Goal: Task Accomplishment & Management: Manage account settings

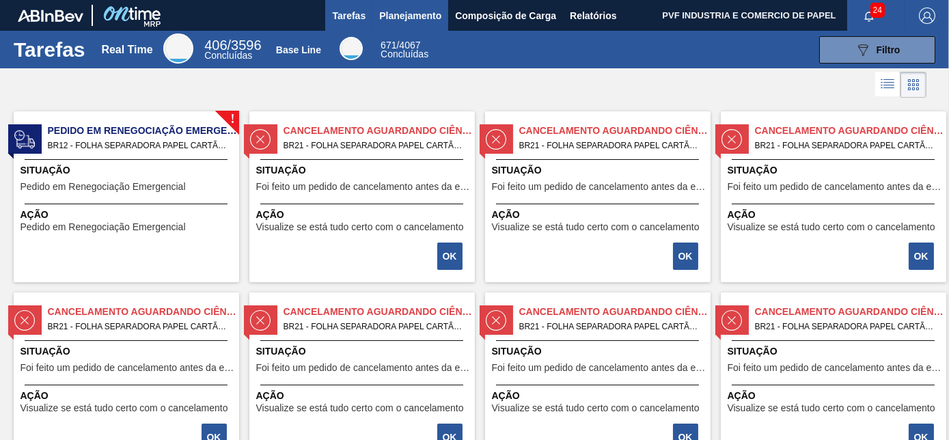
click at [408, 15] on span "Planejamento" at bounding box center [410, 16] width 62 height 16
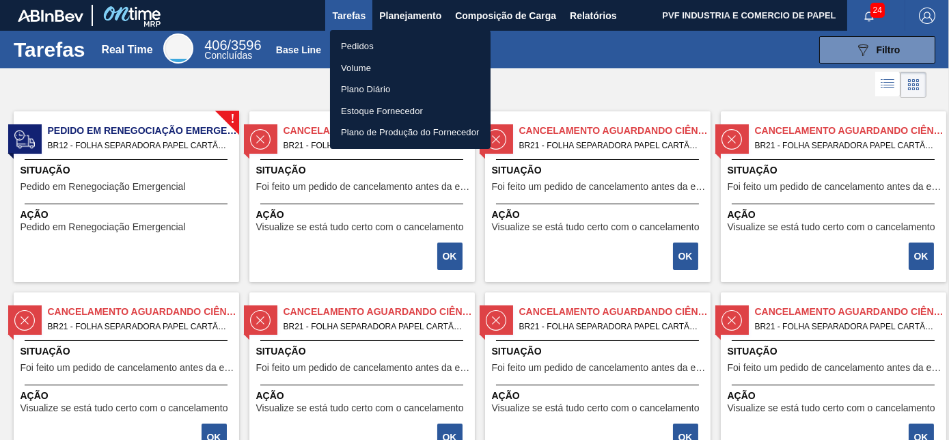
click at [360, 39] on li "Pedidos" at bounding box center [410, 47] width 161 height 22
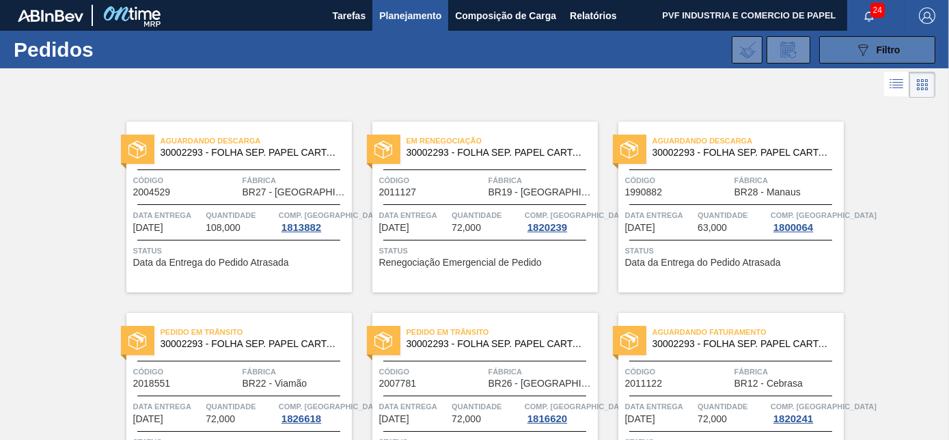
click at [865, 45] on icon at bounding box center [863, 50] width 10 height 12
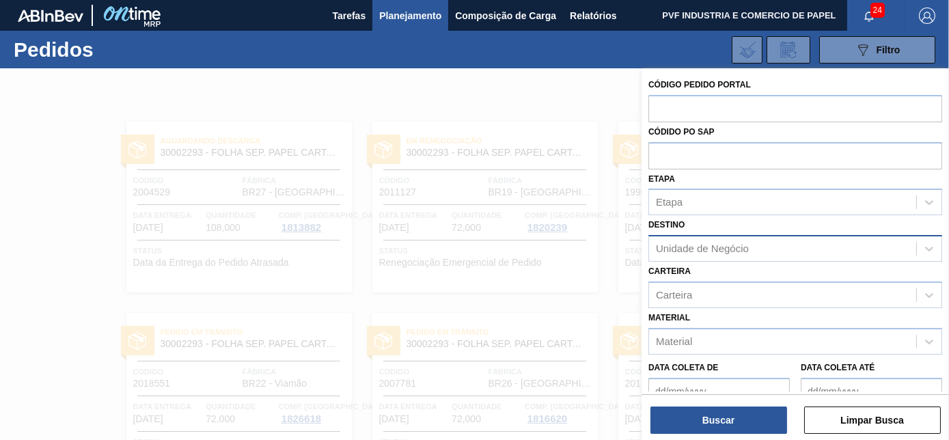
click at [742, 248] on div "Unidade de Negócio" at bounding box center [702, 249] width 93 height 12
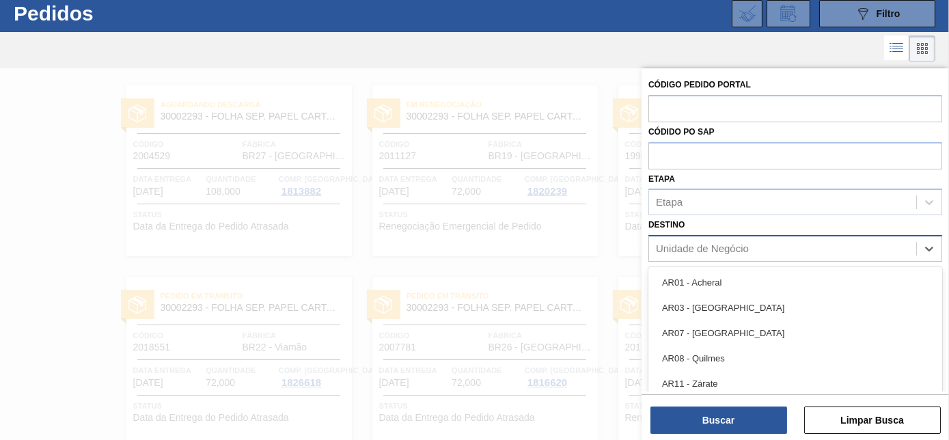
scroll to position [36, 0]
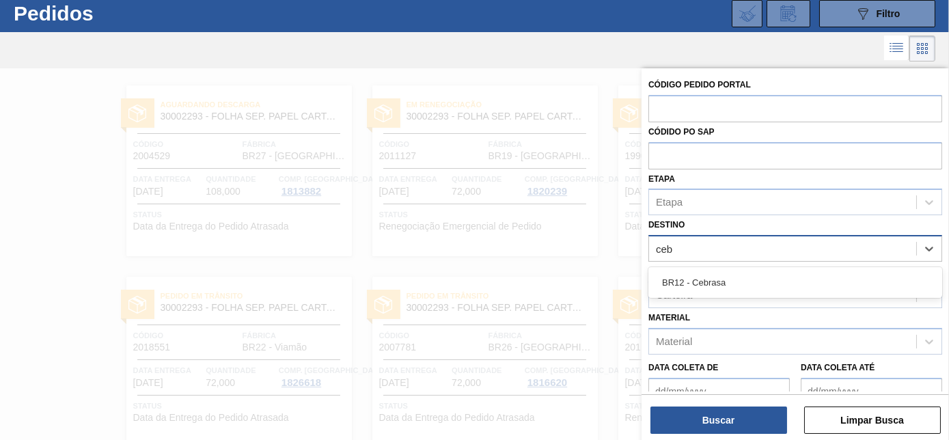
type input "cebr"
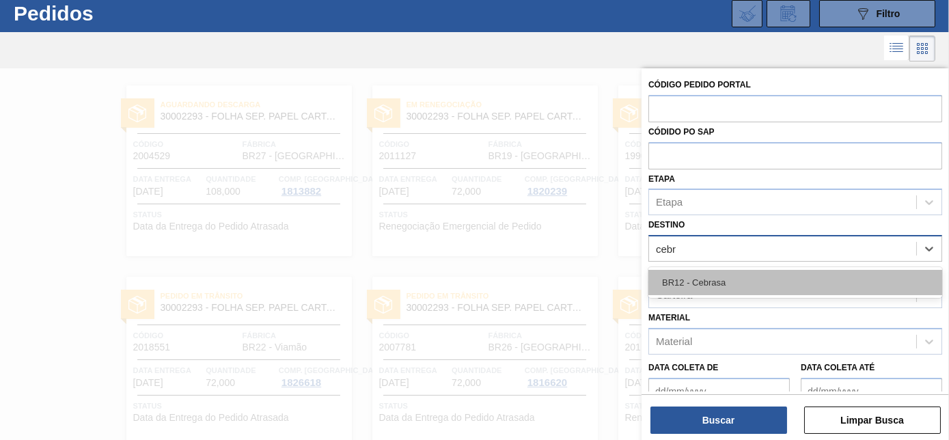
click at [725, 275] on div "BR12 - Cebrasa" at bounding box center [795, 282] width 294 height 25
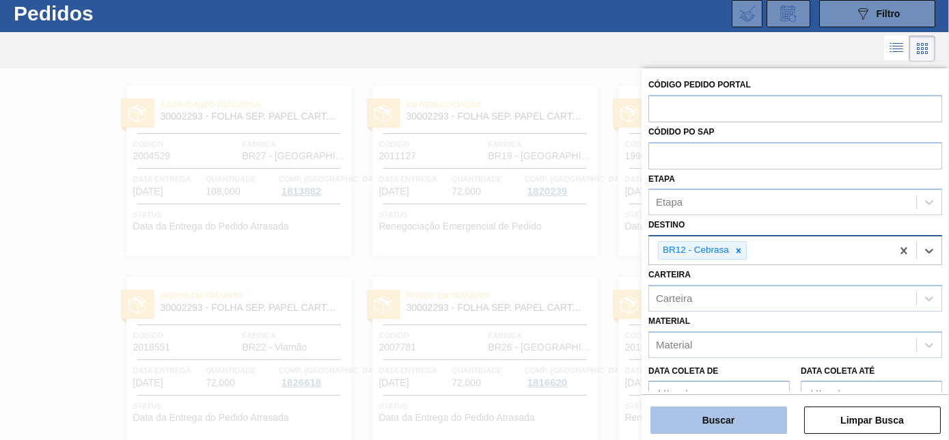
click at [728, 415] on button "Buscar" at bounding box center [718, 419] width 137 height 27
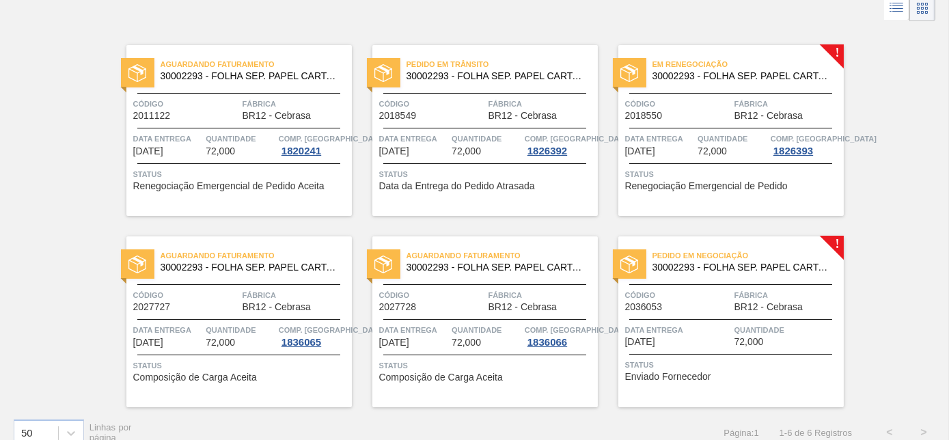
scroll to position [94, 0]
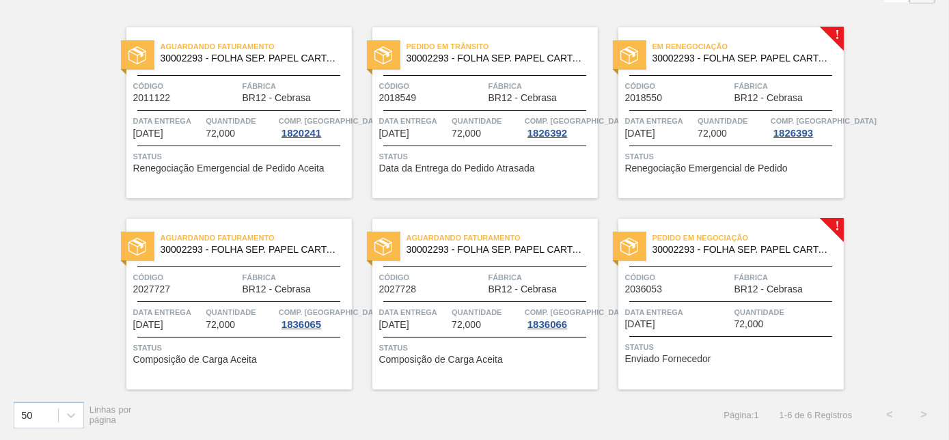
click at [753, 306] on span "Quantidade" at bounding box center [787, 312] width 106 height 14
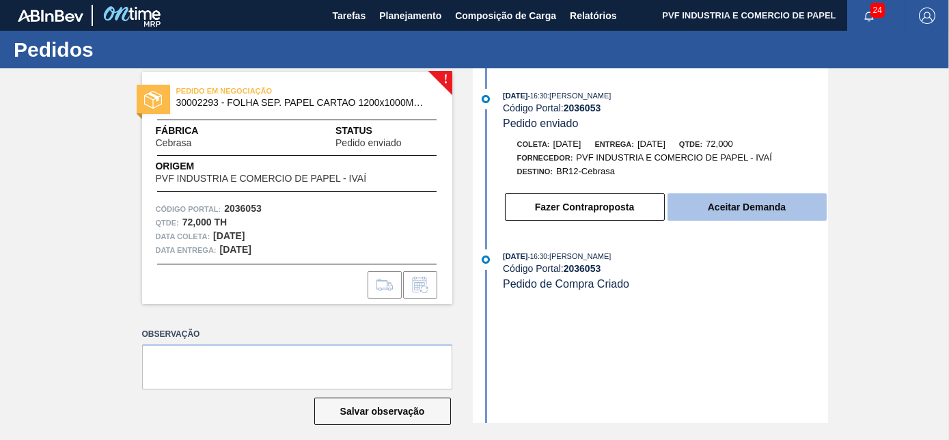
click at [763, 210] on button "Aceitar Demanda" at bounding box center [746, 206] width 159 height 27
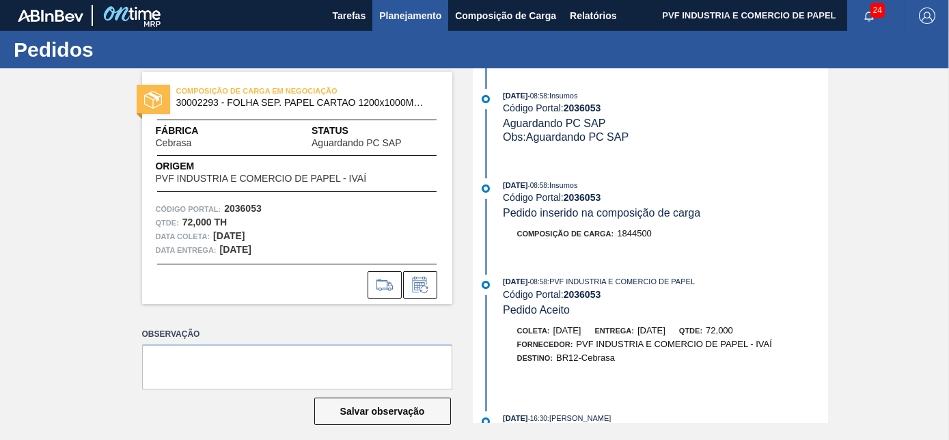
click at [415, 16] on span "Planejamento" at bounding box center [410, 16] width 62 height 16
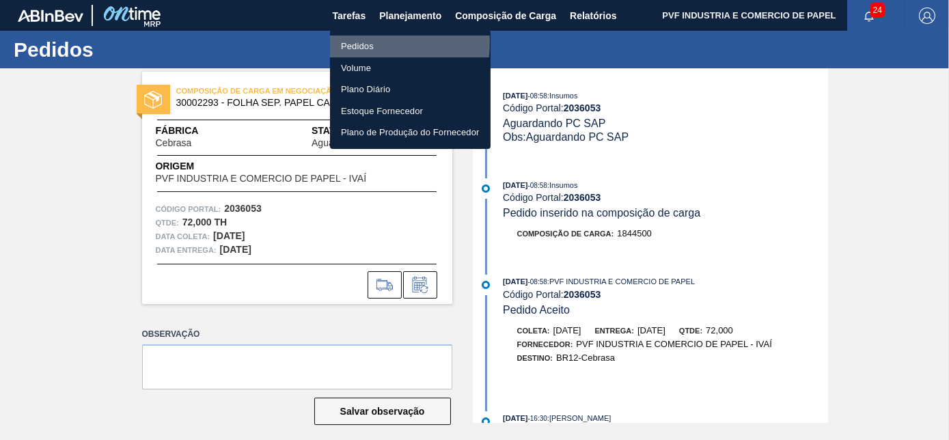
click at [357, 42] on li "Pedidos" at bounding box center [410, 47] width 161 height 22
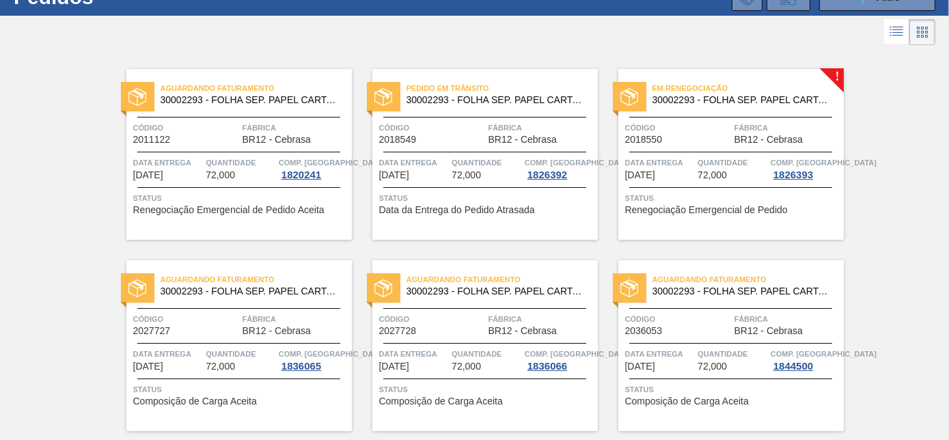
scroll to position [94, 0]
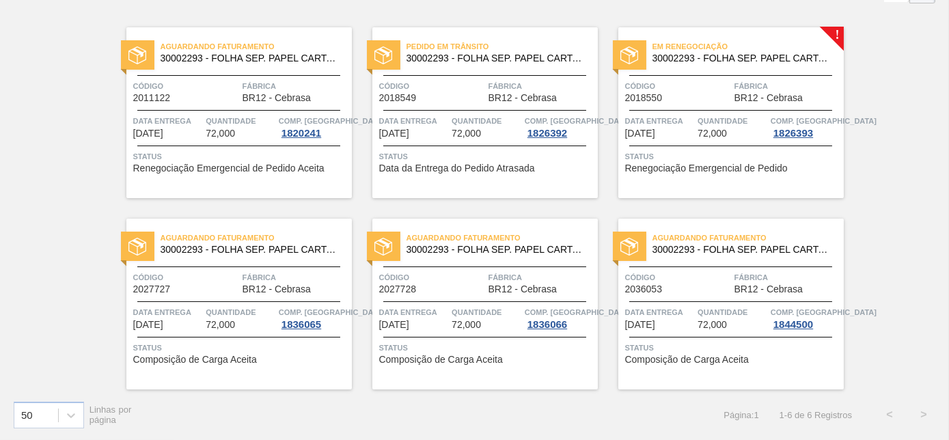
click at [740, 291] on span "BR12 - Cebrasa" at bounding box center [768, 289] width 68 height 10
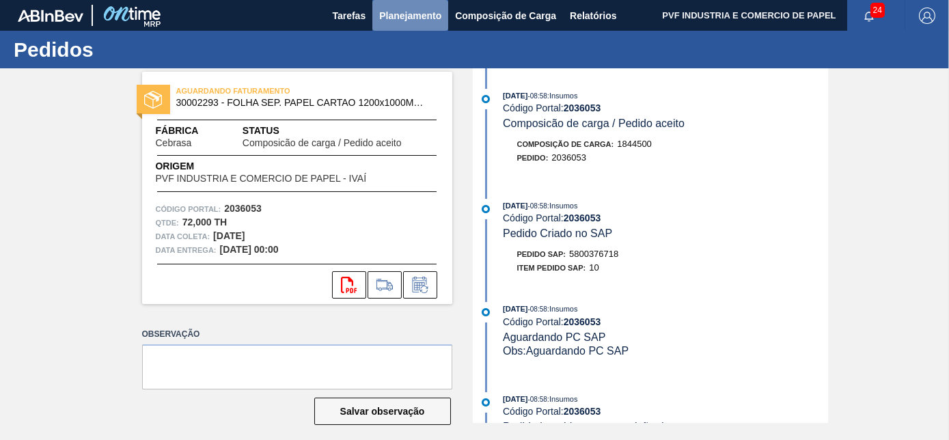
click at [389, 12] on span "Planejamento" at bounding box center [410, 16] width 62 height 16
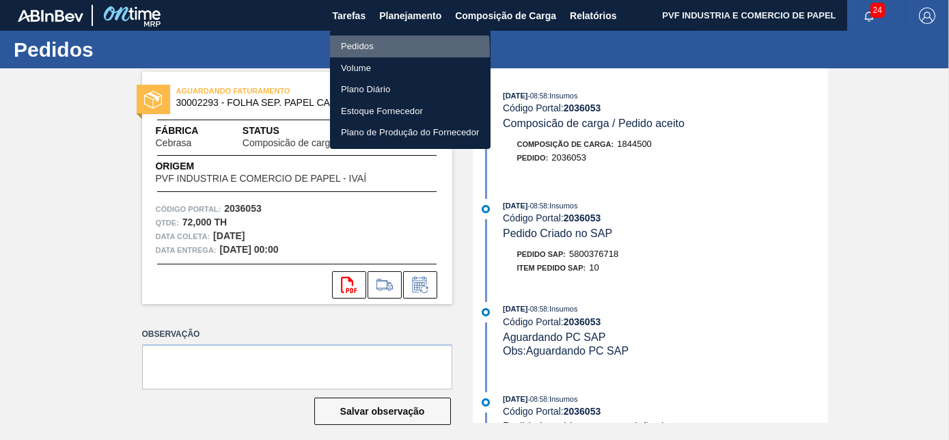
click at [351, 51] on li "Pedidos" at bounding box center [410, 47] width 161 height 22
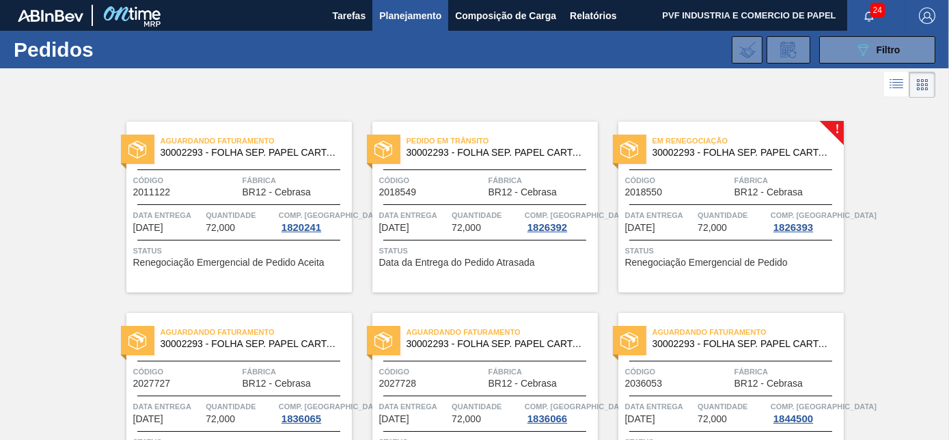
click at [710, 167] on div "Em renegociação 30002293 - FOLHA SEP. PAPEL CARTAO 1200x1000M 350g Código 20185…" at bounding box center [730, 207] width 225 height 171
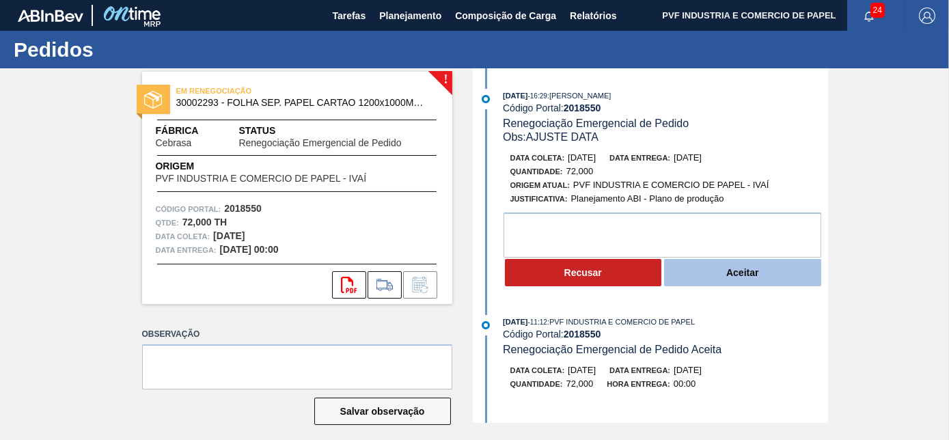
click at [698, 277] on button "Aceitar" at bounding box center [742, 272] width 157 height 27
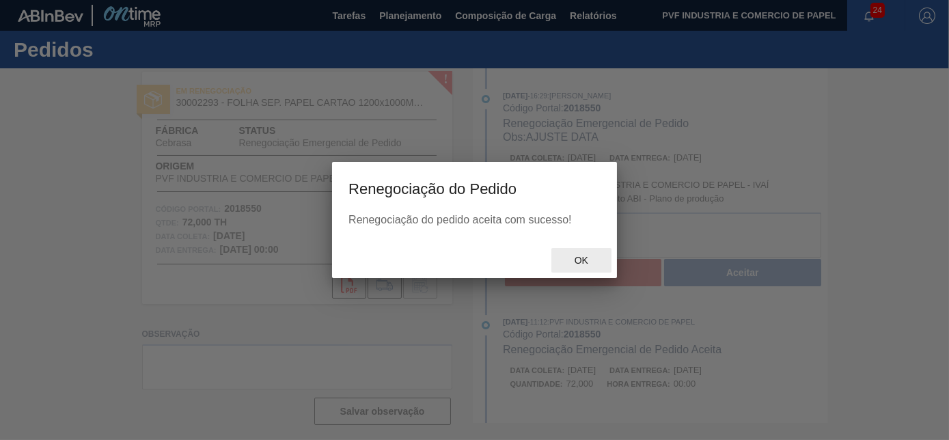
click at [584, 262] on span "Ok" at bounding box center [581, 260] width 36 height 11
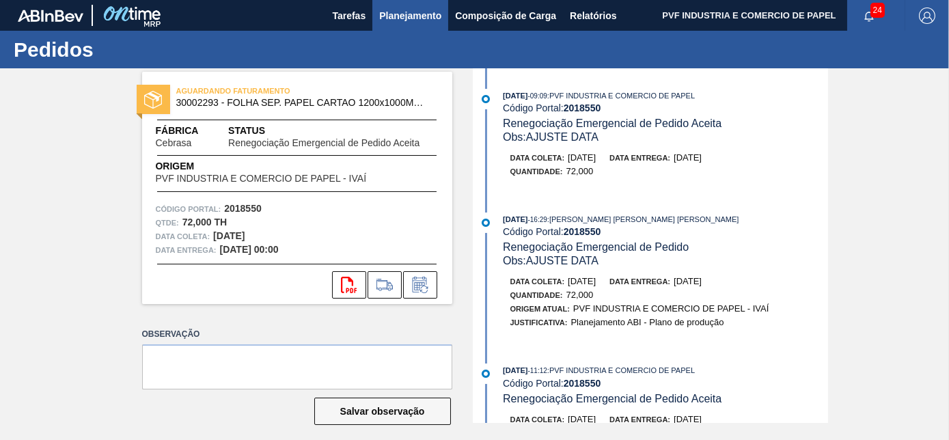
click at [411, 18] on span "Planejamento" at bounding box center [410, 16] width 62 height 16
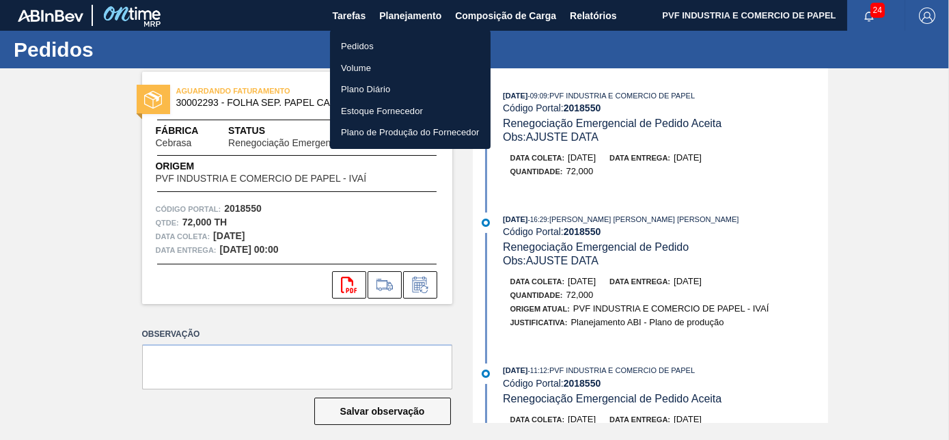
click at [359, 47] on li "Pedidos" at bounding box center [410, 47] width 161 height 22
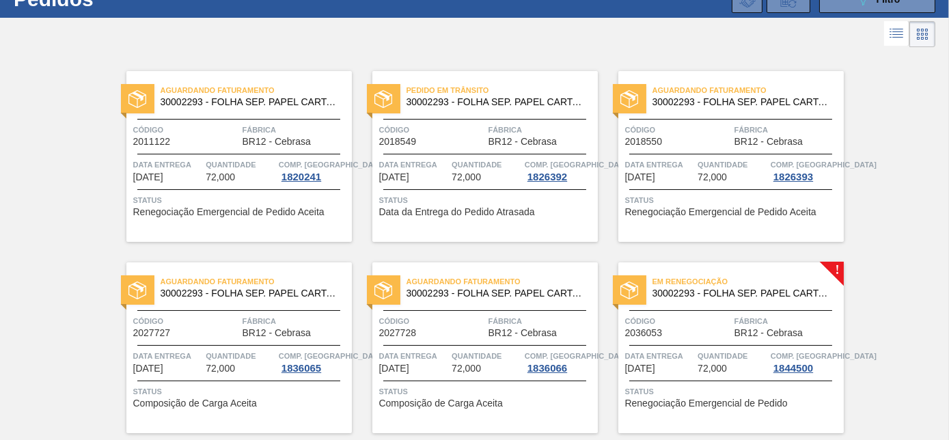
scroll to position [94, 0]
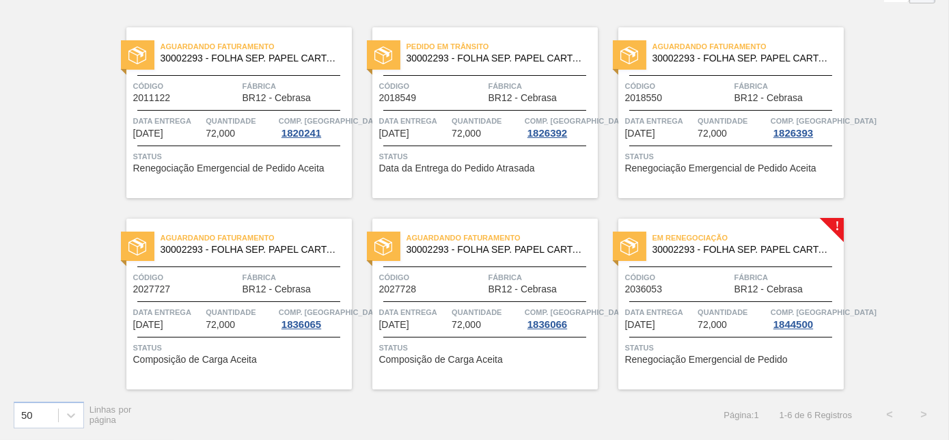
click at [689, 255] on div "Em renegociação 30002293 - FOLHA SEP. PAPEL CARTAO 1200x1000M 350g" at bounding box center [730, 244] width 225 height 31
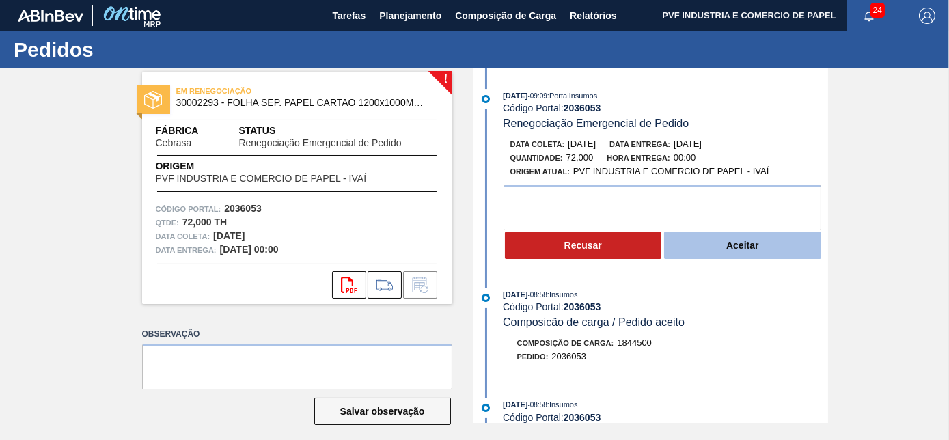
click at [751, 237] on button "Aceitar" at bounding box center [742, 245] width 157 height 27
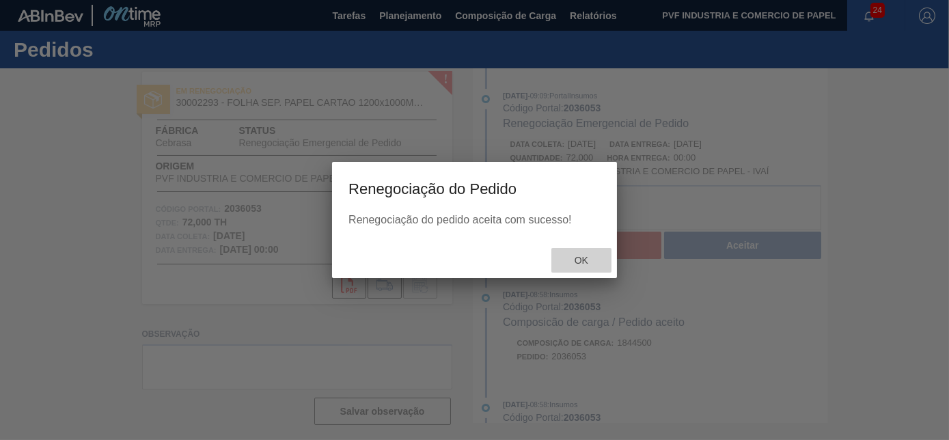
click at [585, 251] on div "Ok" at bounding box center [581, 260] width 60 height 25
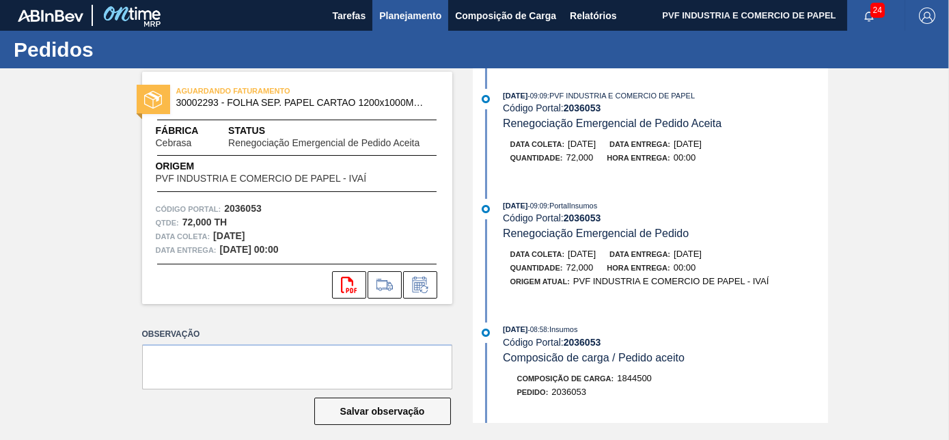
click at [400, 1] on button "Planejamento" at bounding box center [410, 15] width 76 height 31
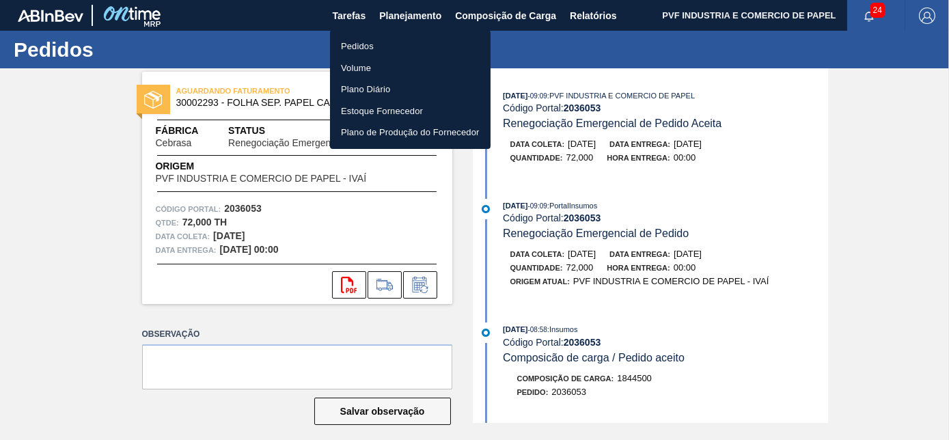
click at [357, 42] on li "Pedidos" at bounding box center [410, 47] width 161 height 22
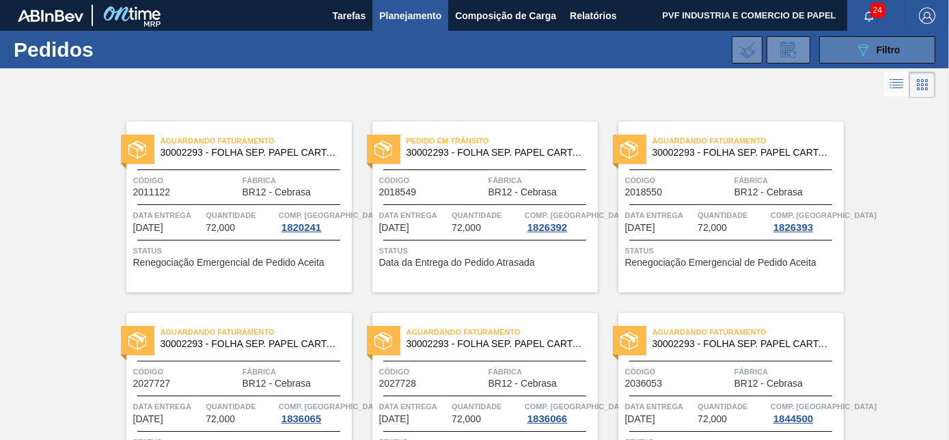
click at [848, 55] on button "089F7B8B-B2A5-4AFE-B5C0-19BA573D28AC Filtro" at bounding box center [877, 49] width 116 height 27
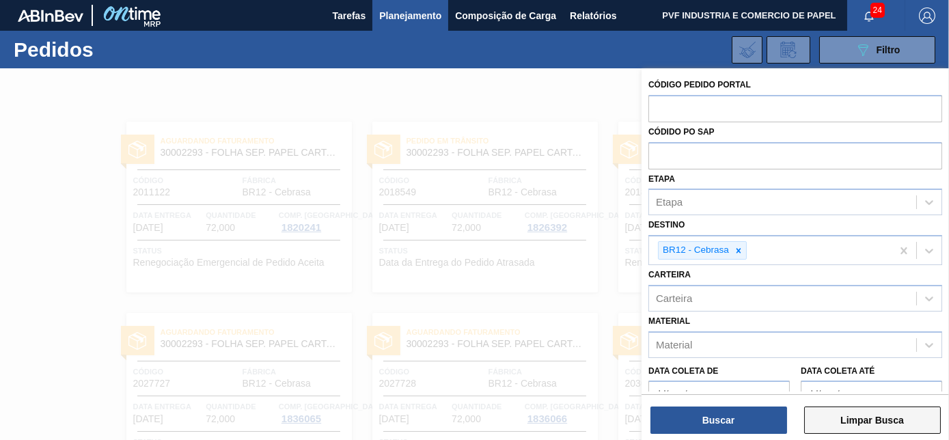
click at [849, 415] on button "Limpar Busca" at bounding box center [872, 419] width 137 height 27
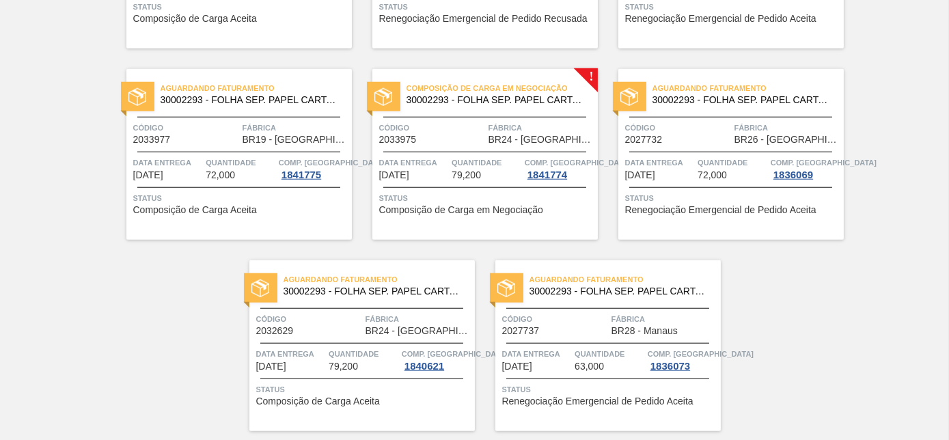
scroll to position [2963, 0]
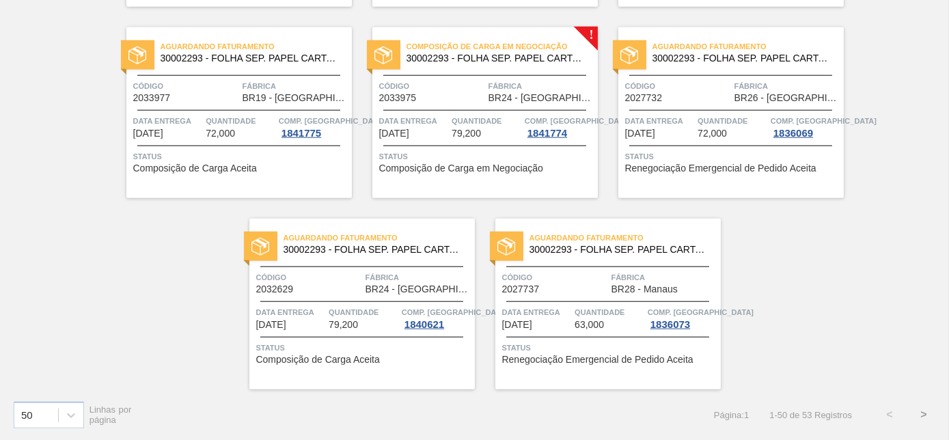
click at [921, 415] on button ">" at bounding box center [923, 414] width 34 height 34
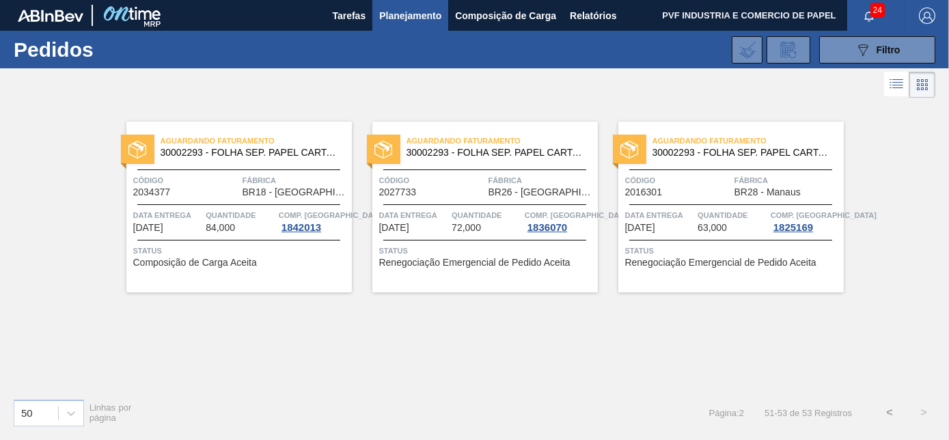
scroll to position [0, 0]
click at [888, 413] on button "<" at bounding box center [889, 412] width 34 height 34
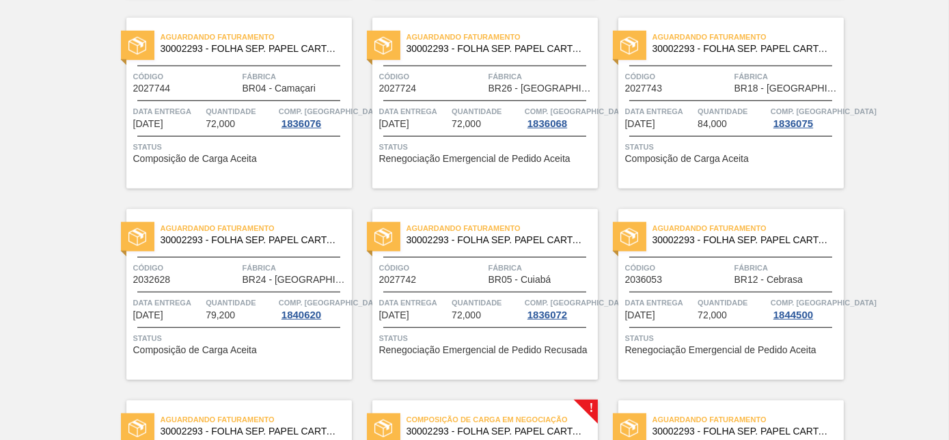
scroll to position [2963, 0]
